Goal: Task Accomplishment & Management: Complete application form

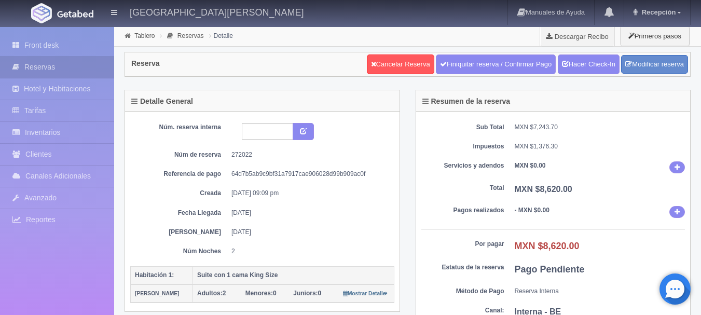
click at [58, 16] on img at bounding box center [75, 14] width 36 height 8
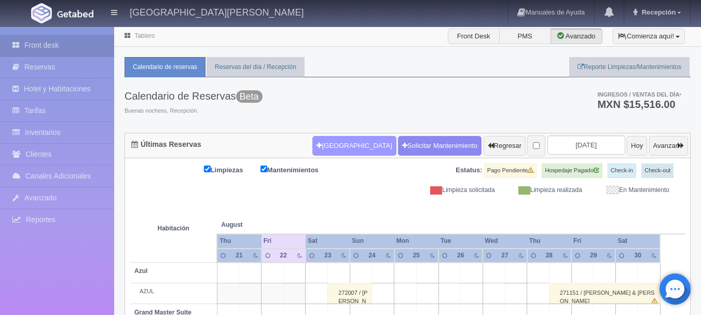
click at [330, 148] on button "[GEOGRAPHIC_DATA]" at bounding box center [354, 146] width 84 height 20
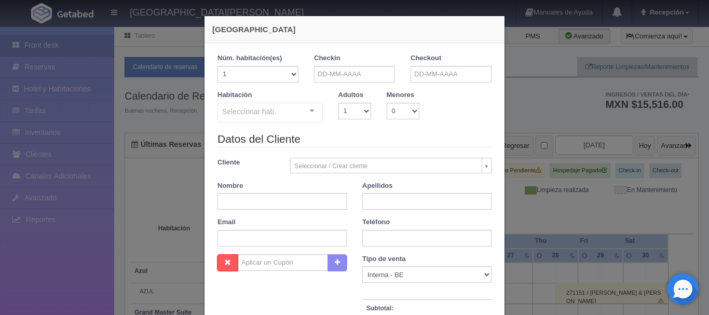
checkbox input "false"
click at [378, 78] on input "text" at bounding box center [354, 74] width 81 height 17
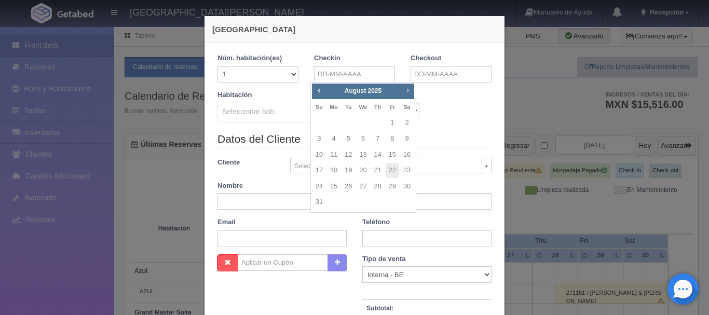
click at [406, 95] on link "Next" at bounding box center [407, 90] width 11 height 11
click at [375, 123] on link "4" at bounding box center [377, 122] width 13 height 15
type input "[DATE]"
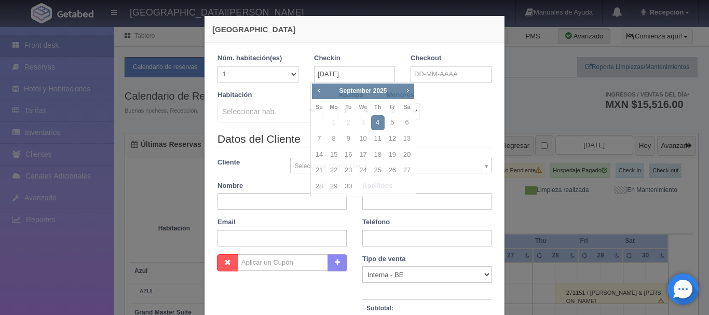
checkbox input "false"
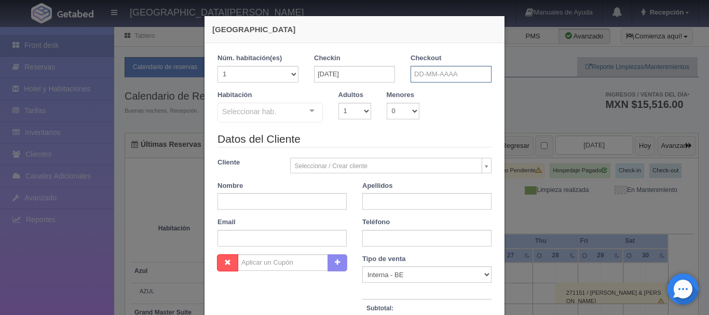
click at [450, 71] on input "text" at bounding box center [450, 74] width 81 height 17
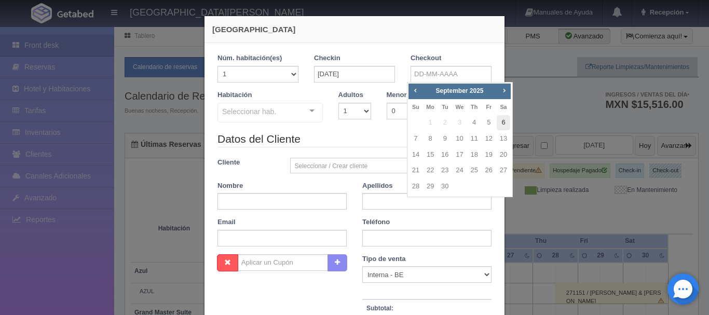
click at [503, 121] on link "6" at bounding box center [502, 122] width 13 height 15
type input "[DATE]"
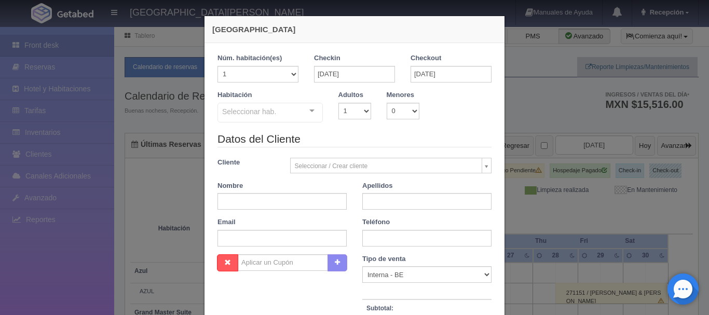
checkbox input "false"
click at [363, 112] on select "1 2 3 4 5 6 7 8 9 10" at bounding box center [354, 111] width 33 height 17
select select "2"
click at [338, 103] on select "1 2 3 4 5 6 7 8 9 10" at bounding box center [354, 111] width 33 height 17
click at [312, 109] on div at bounding box center [311, 111] width 21 height 16
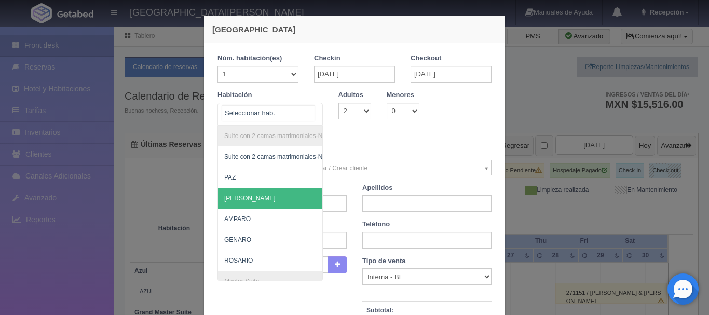
click at [267, 199] on span "[PERSON_NAME]" at bounding box center [320, 198] width 205 height 21
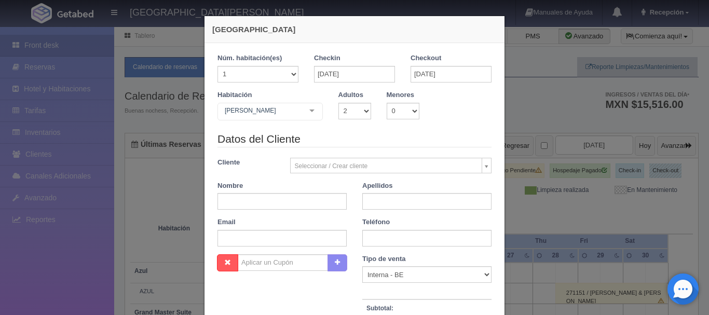
checkbox input "false"
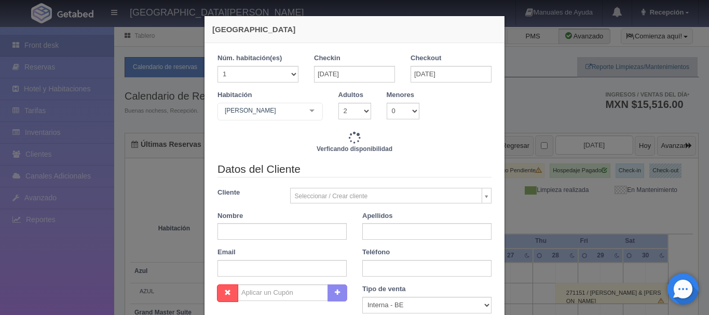
type input "8620.00"
checkbox input "false"
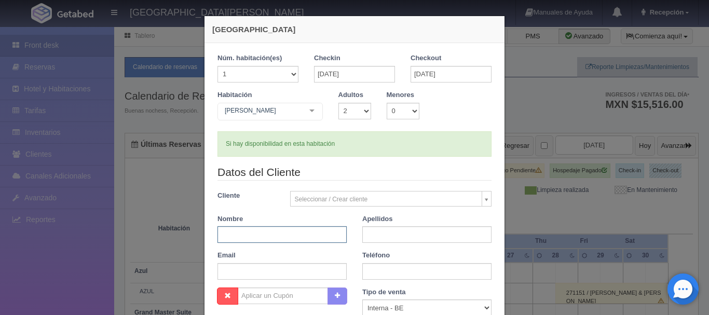
click at [320, 231] on input "text" at bounding box center [281, 234] width 129 height 17
type input "[PERSON_NAME]"
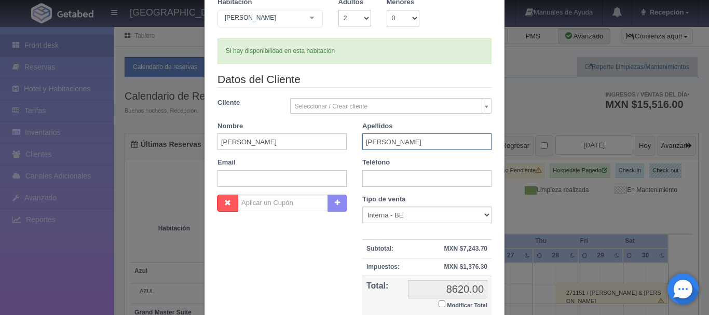
scroll to position [94, 0]
type input "[PERSON_NAME]"
click at [419, 178] on input "text" at bounding box center [426, 177] width 129 height 17
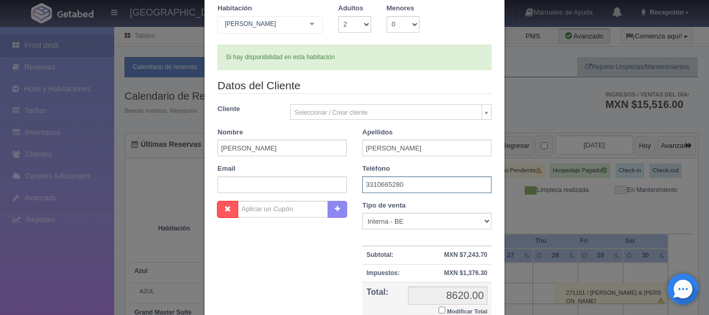
scroll to position [90, 0]
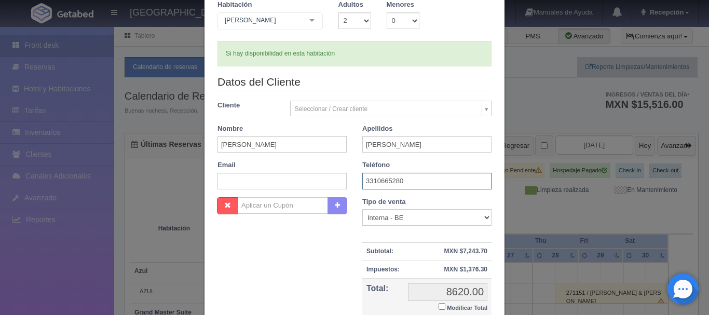
type input "3310665280"
click at [451, 215] on select "Correo Electronico Interna - BE Llamada OTA Externa Otro WALK IN" at bounding box center [426, 217] width 129 height 17
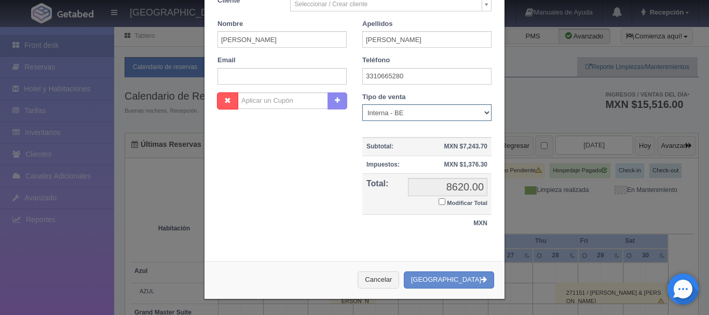
scroll to position [195, 0]
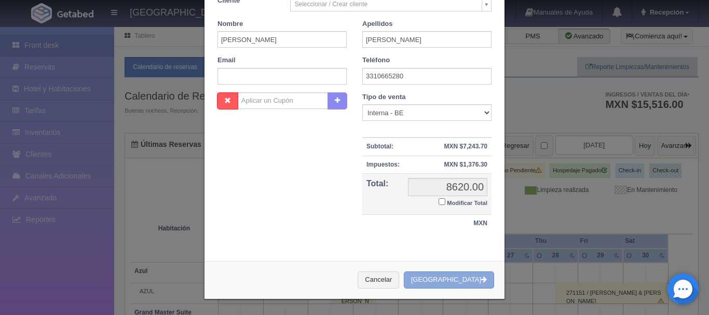
click at [456, 281] on button "[GEOGRAPHIC_DATA]" at bounding box center [449, 279] width 90 height 17
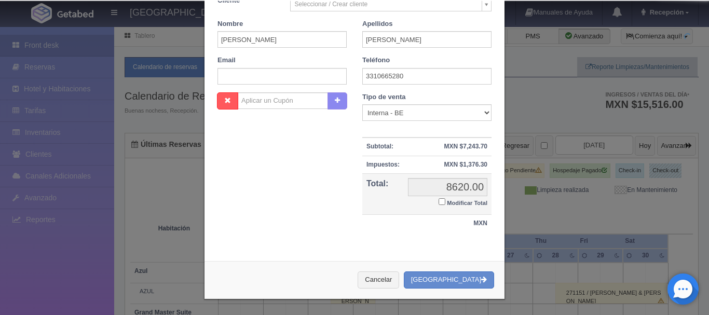
click at [383, 54] on div "Datos del Cliente Cliente Seleccionar / Crear cliente Nuevo Cliente SRTA. [GEOG…" at bounding box center [354, 30] width 289 height 123
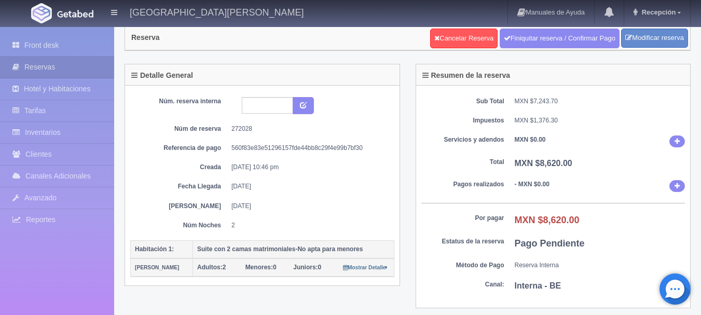
scroll to position [26, 0]
click at [71, 5] on picture at bounding box center [74, 13] width 41 height 25
